Goal: Information Seeking & Learning: Learn about a topic

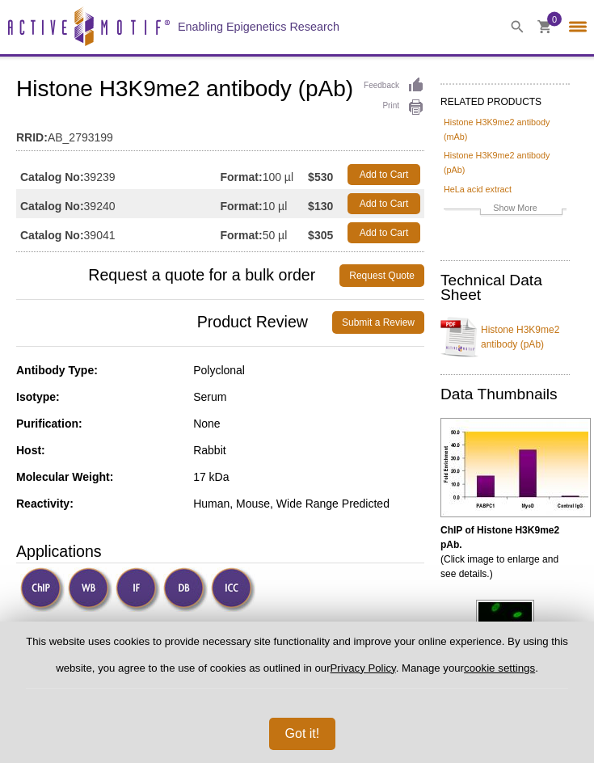
select select "[GEOGRAPHIC_DATA]"
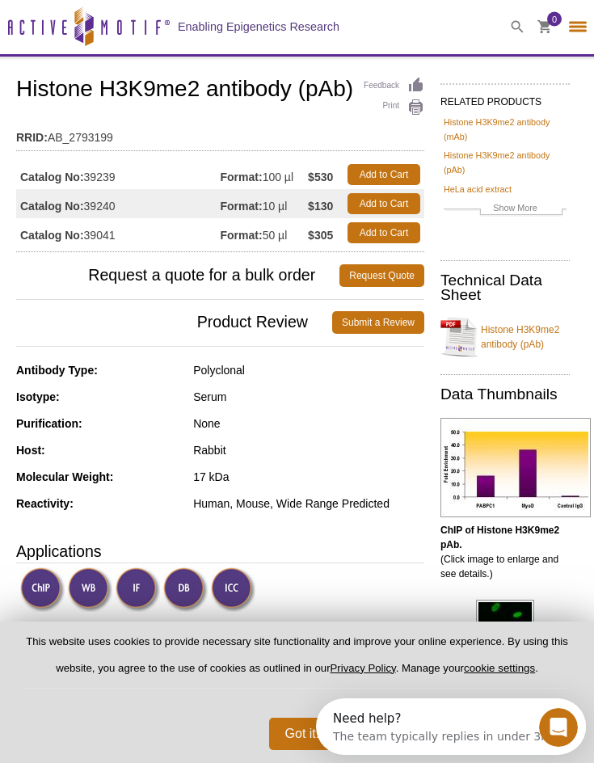
click at [121, 335] on h3 "Product Review Submit a Review" at bounding box center [220, 322] width 408 height 39
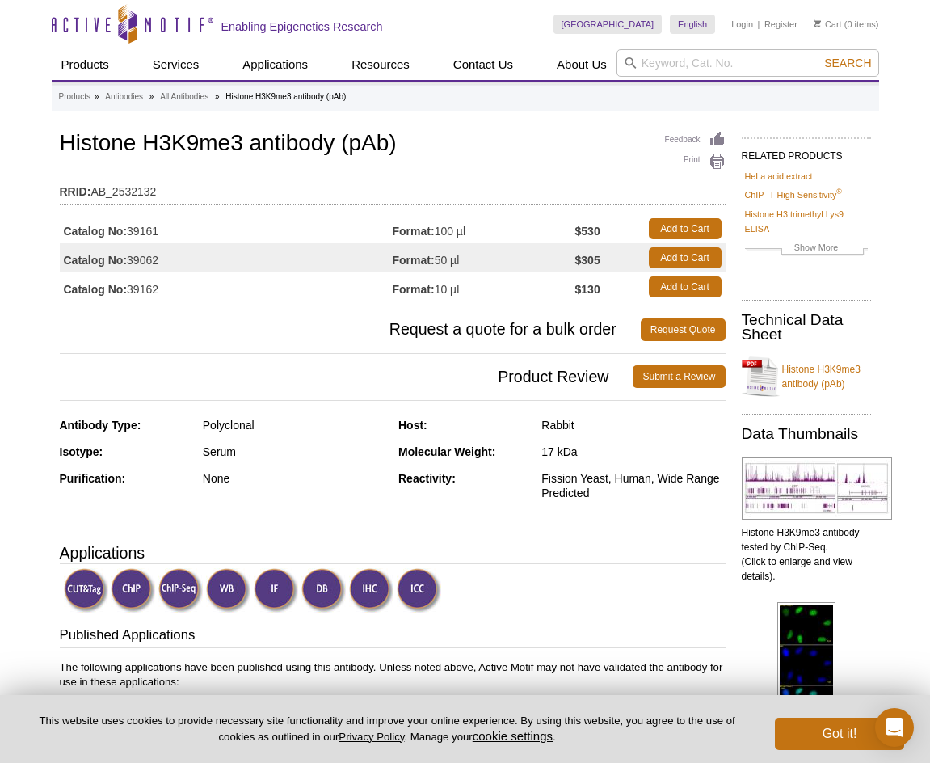
click at [151, 288] on td "Catalog No: 39162" at bounding box center [226, 286] width 333 height 29
copy td "39162"
